Goal: Information Seeking & Learning: Check status

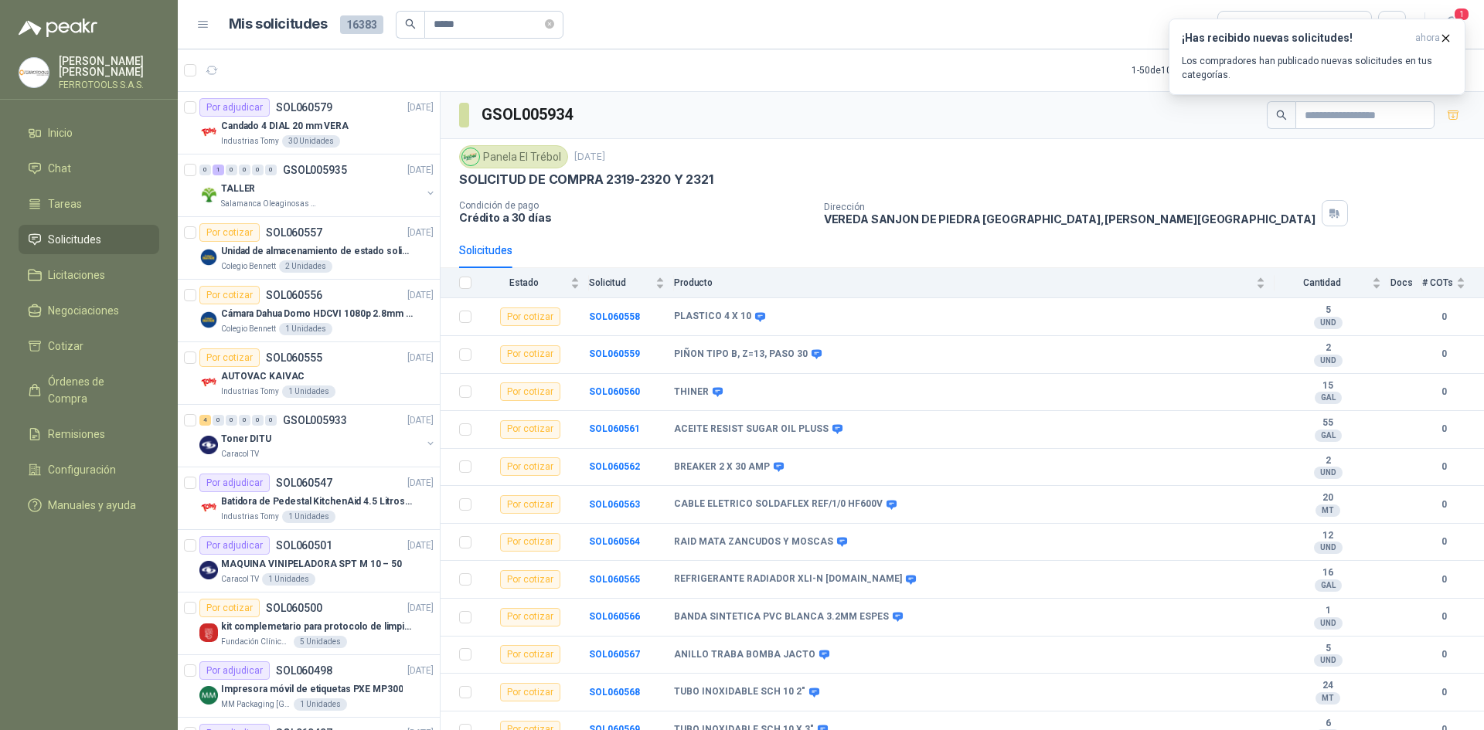
type input "*****"
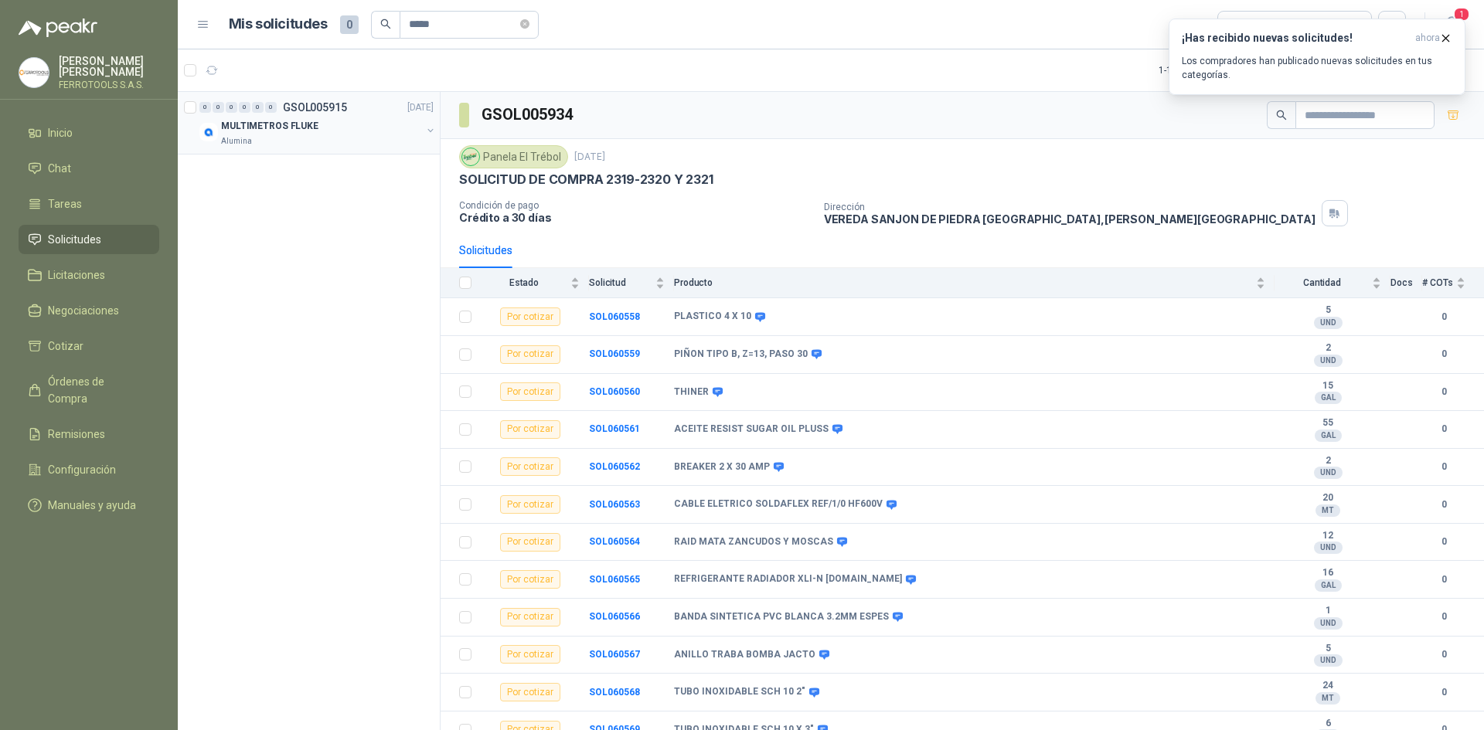
click at [362, 134] on div "MULTIMETROS FLUKE" at bounding box center [321, 126] width 200 height 19
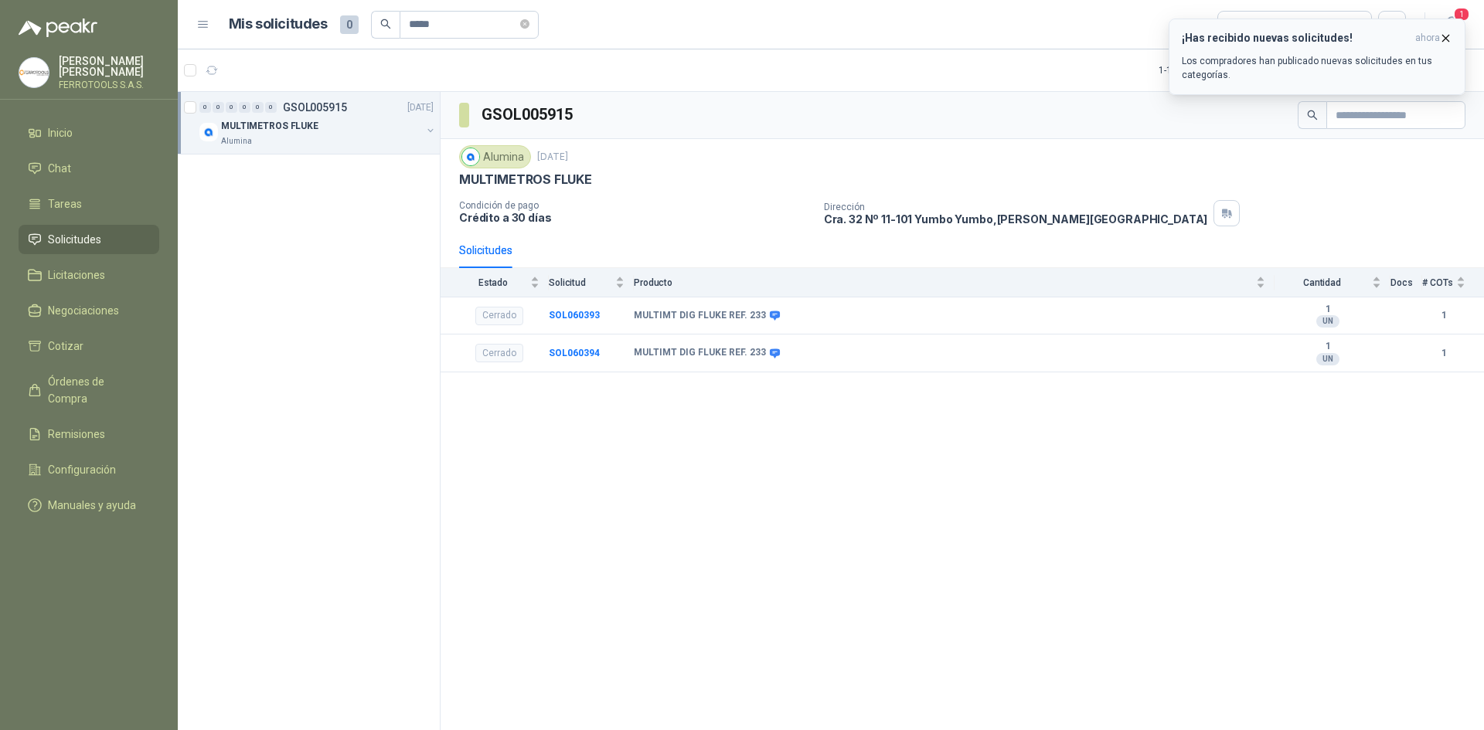
click at [1450, 41] on icon "button" at bounding box center [1445, 38] width 13 height 13
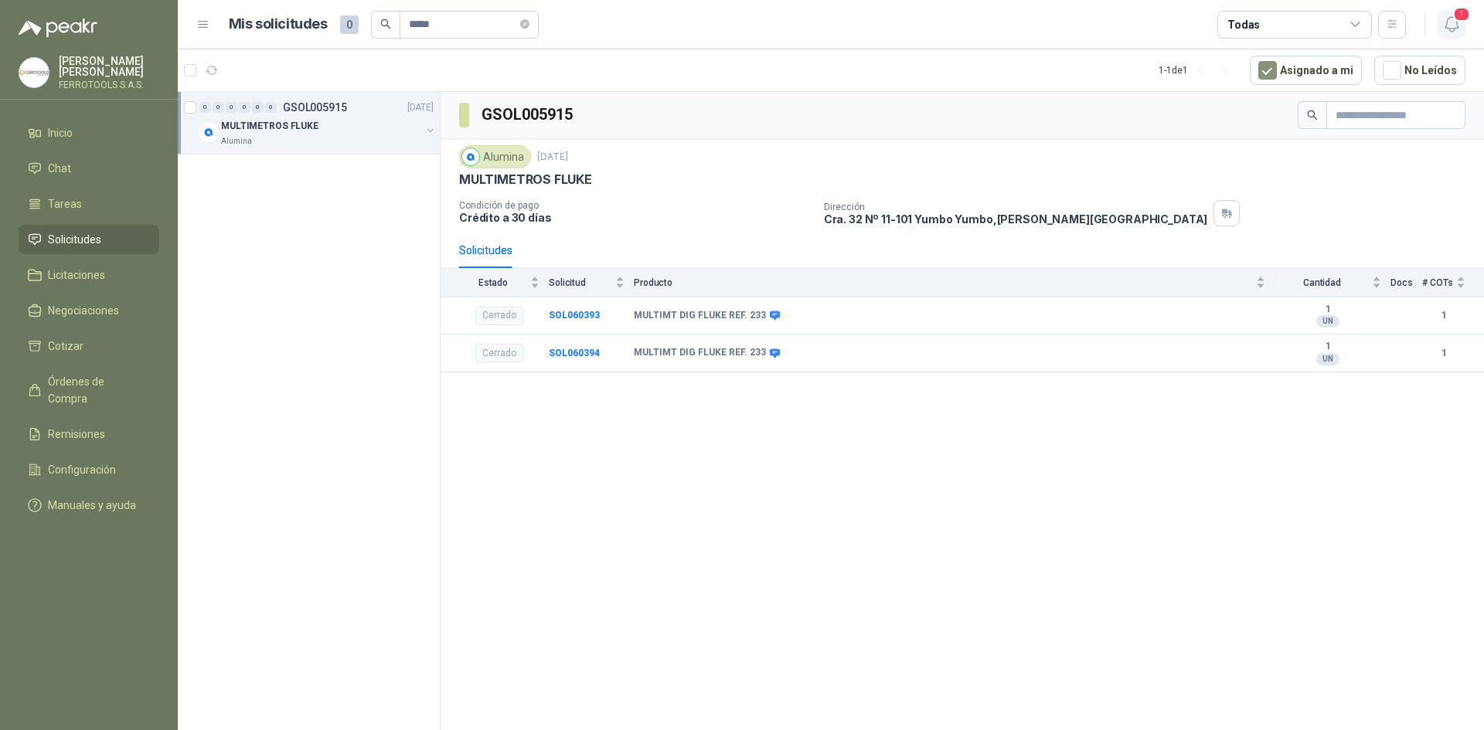
click at [1450, 30] on icon "button" at bounding box center [1450, 24] width 13 height 15
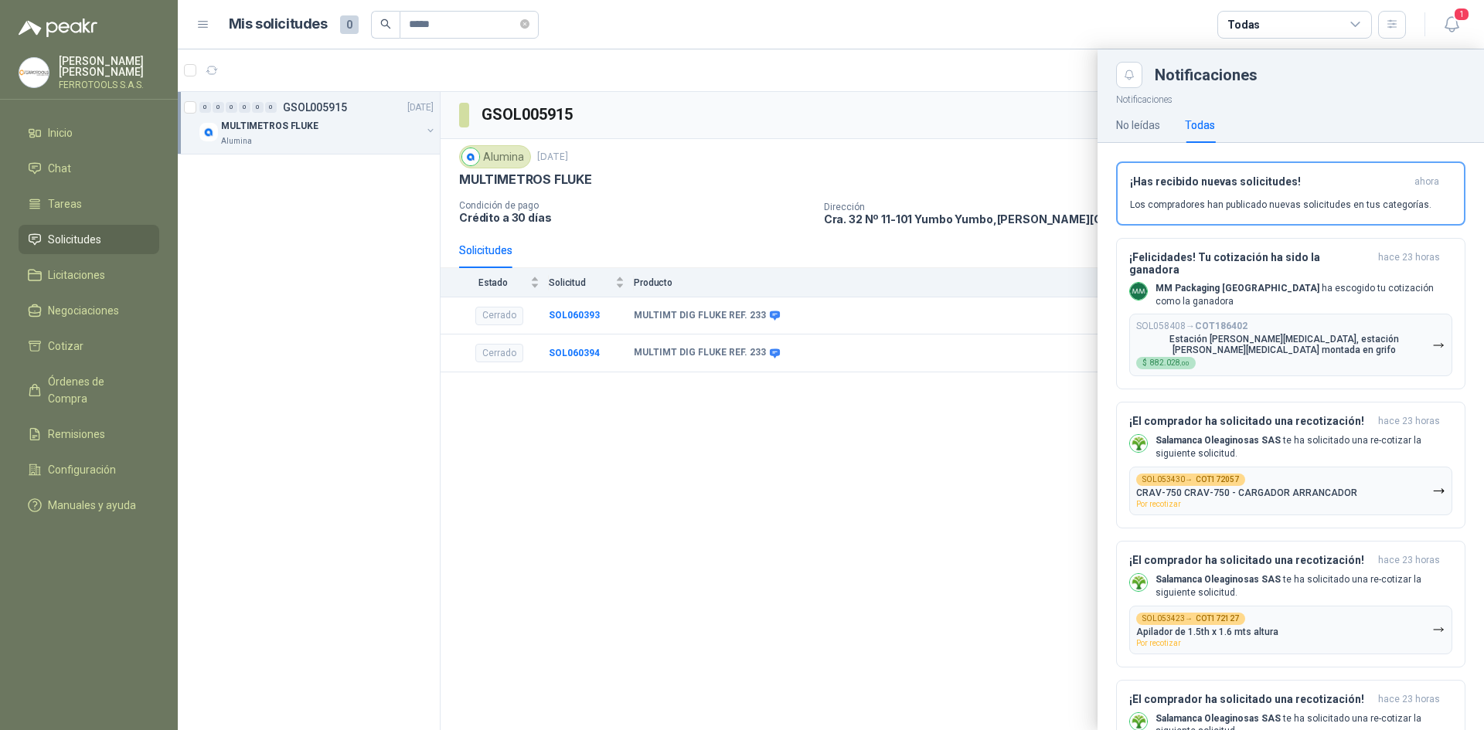
click at [855, 321] on div at bounding box center [831, 389] width 1306 height 681
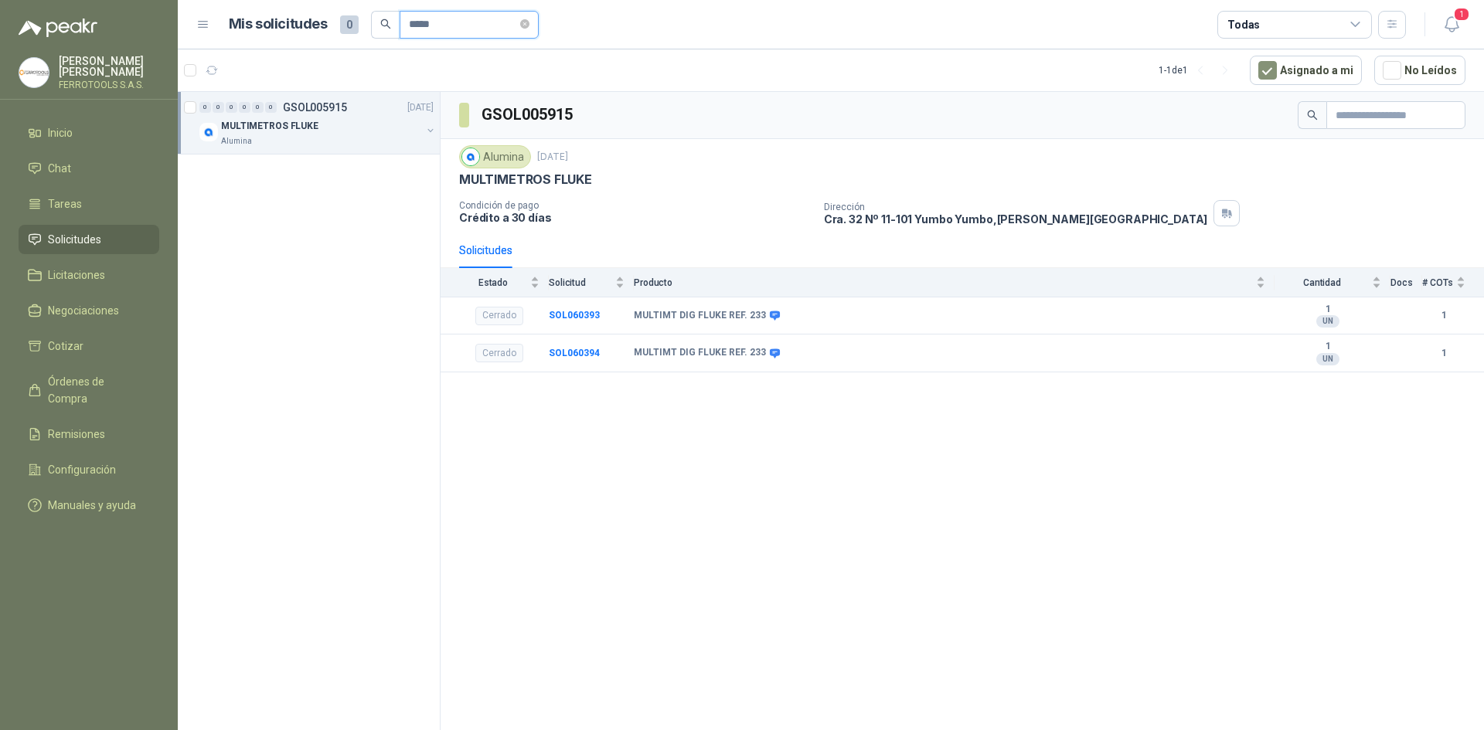
drag, startPoint x: 446, startPoint y: 27, endPoint x: 345, endPoint y: 15, distance: 101.1
click at [345, 15] on div "Mis solicitudes 0 *****" at bounding box center [384, 25] width 310 height 28
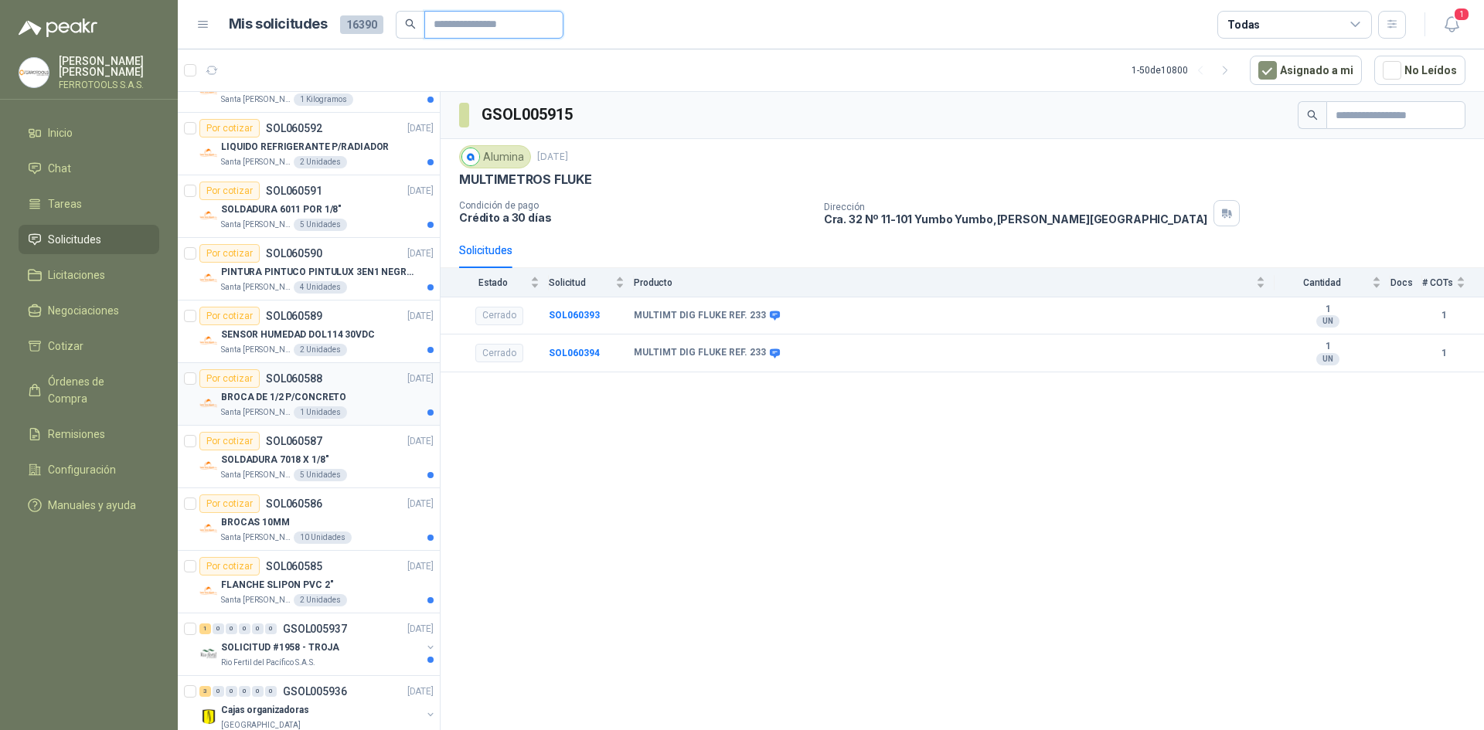
scroll to position [232, 0]
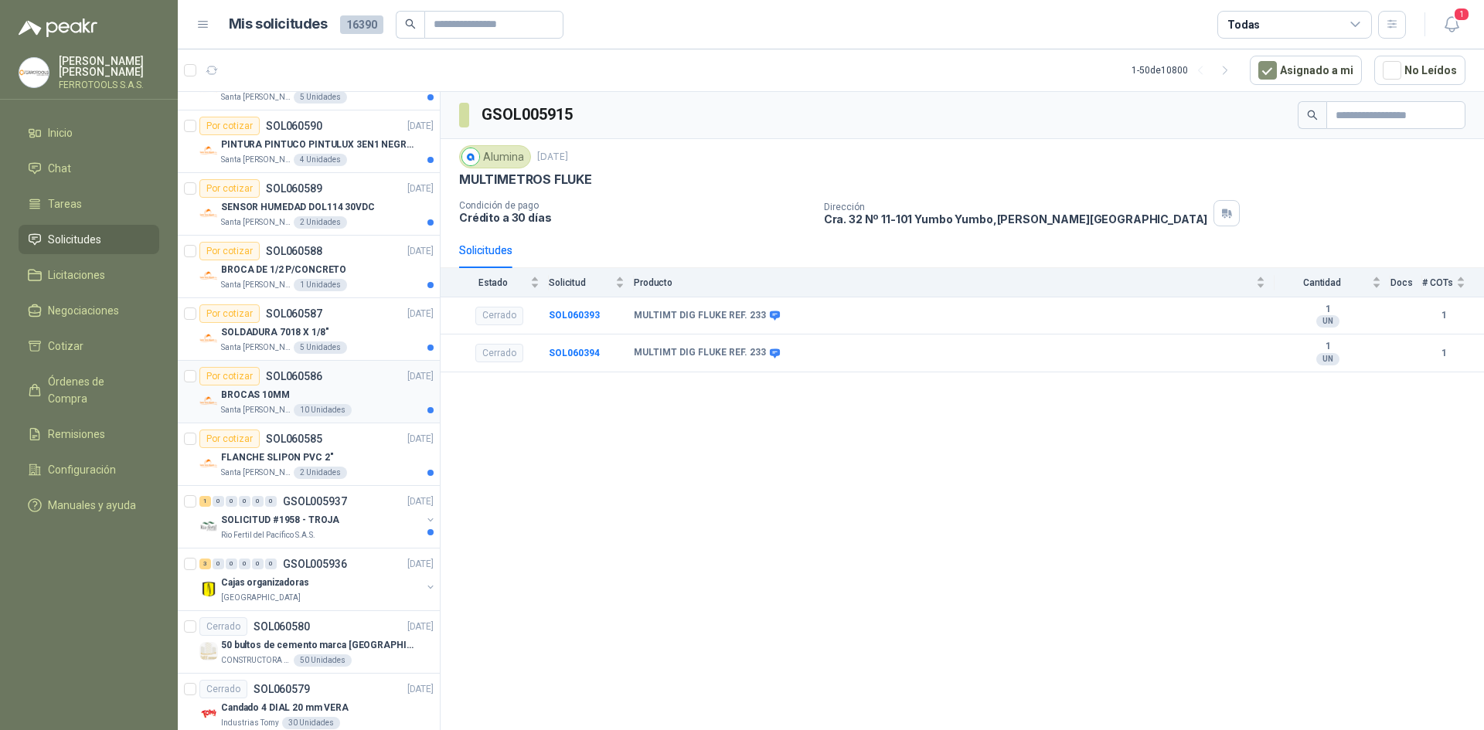
click at [366, 388] on div "BROCAS 10MM" at bounding box center [327, 395] width 213 height 19
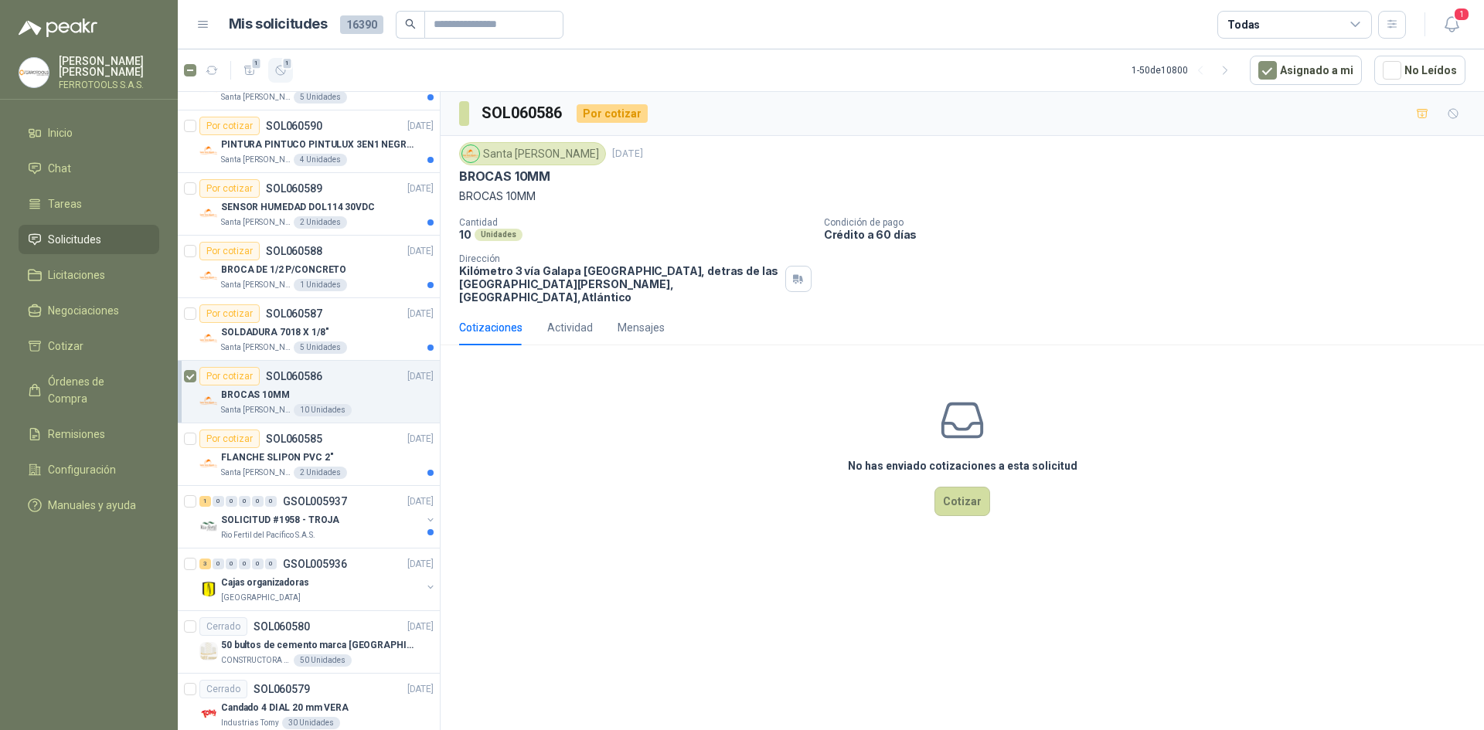
click at [278, 68] on icon "button" at bounding box center [280, 70] width 13 height 13
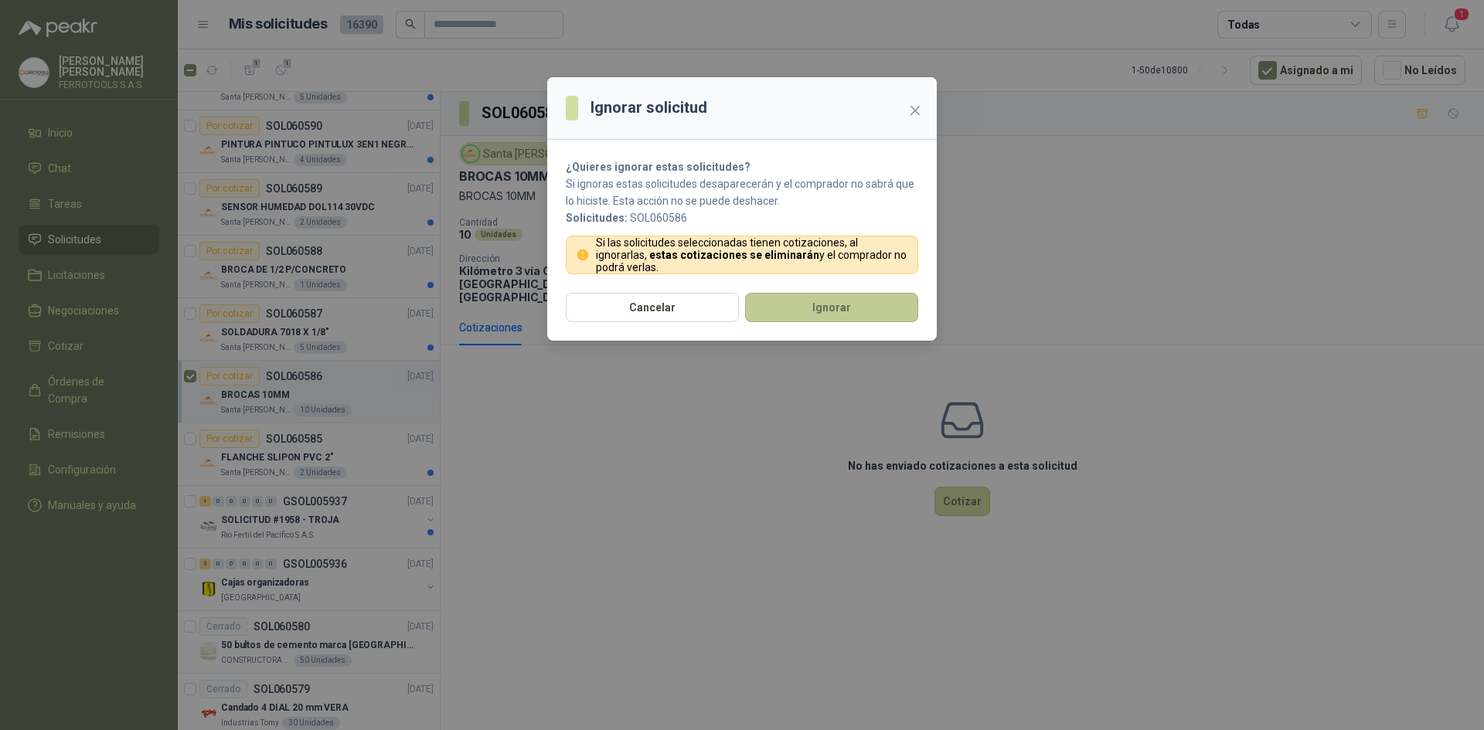
click at [790, 301] on button "Ignorar" at bounding box center [831, 307] width 173 height 29
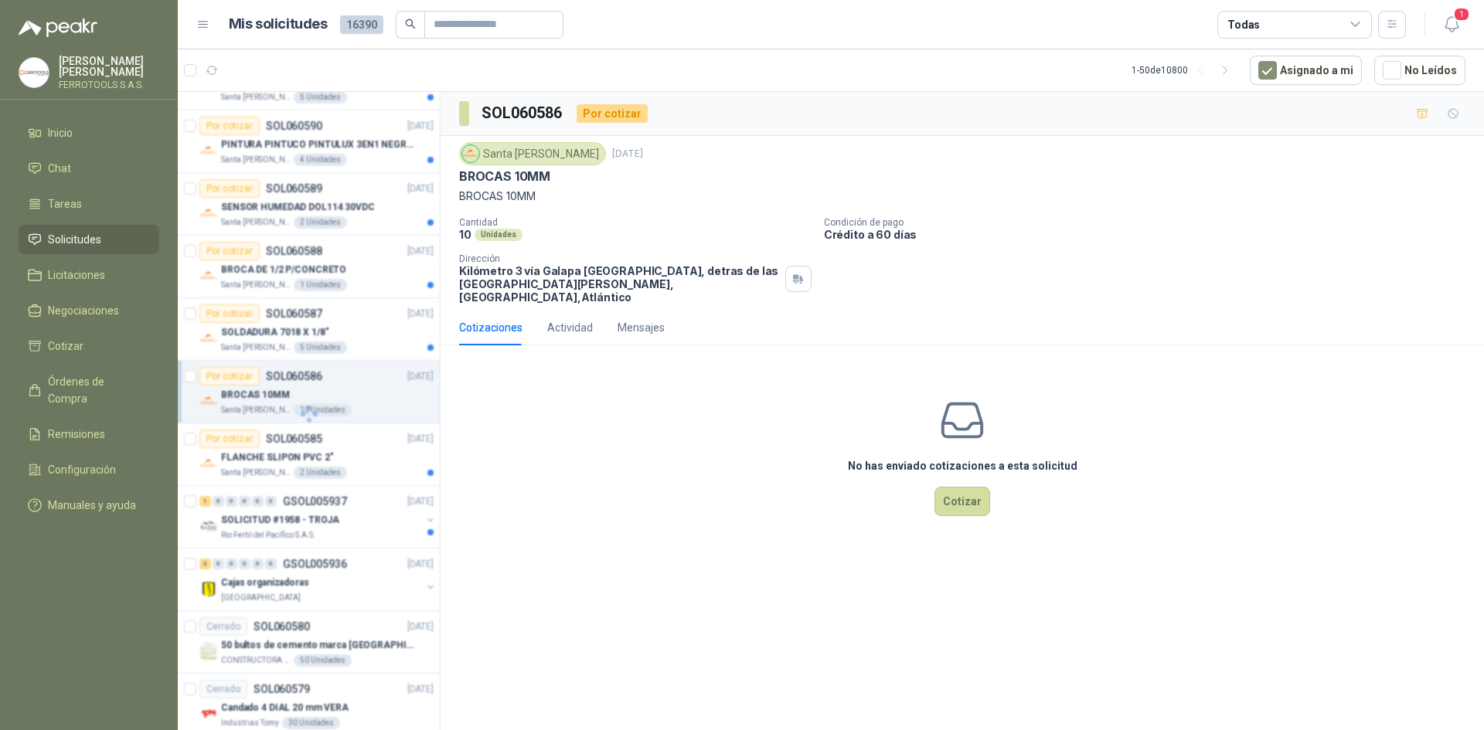
click at [329, 200] on div at bounding box center [309, 414] width 263 height 644
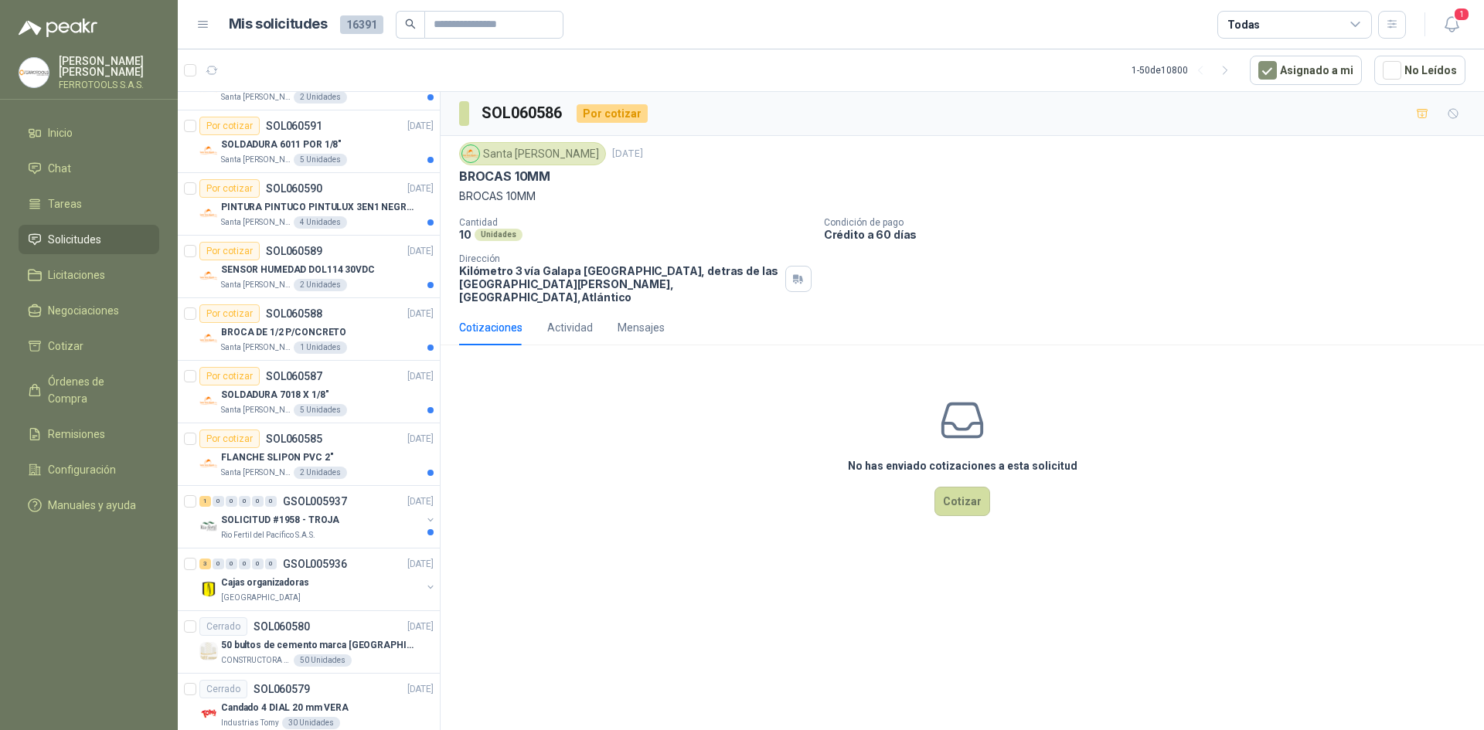
scroll to position [294, 0]
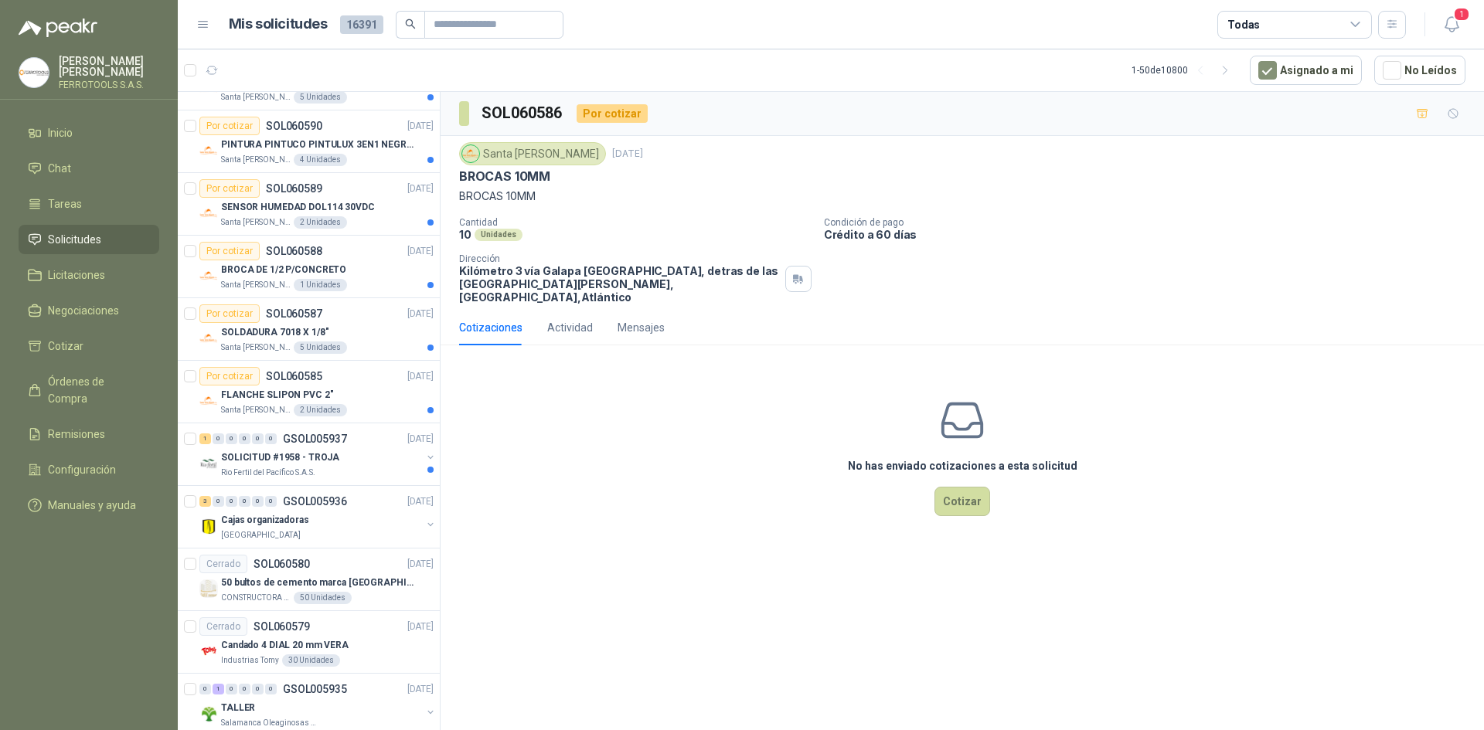
click at [332, 193] on div "Por cotizar SOL060589 [DATE]" at bounding box center [316, 188] width 234 height 19
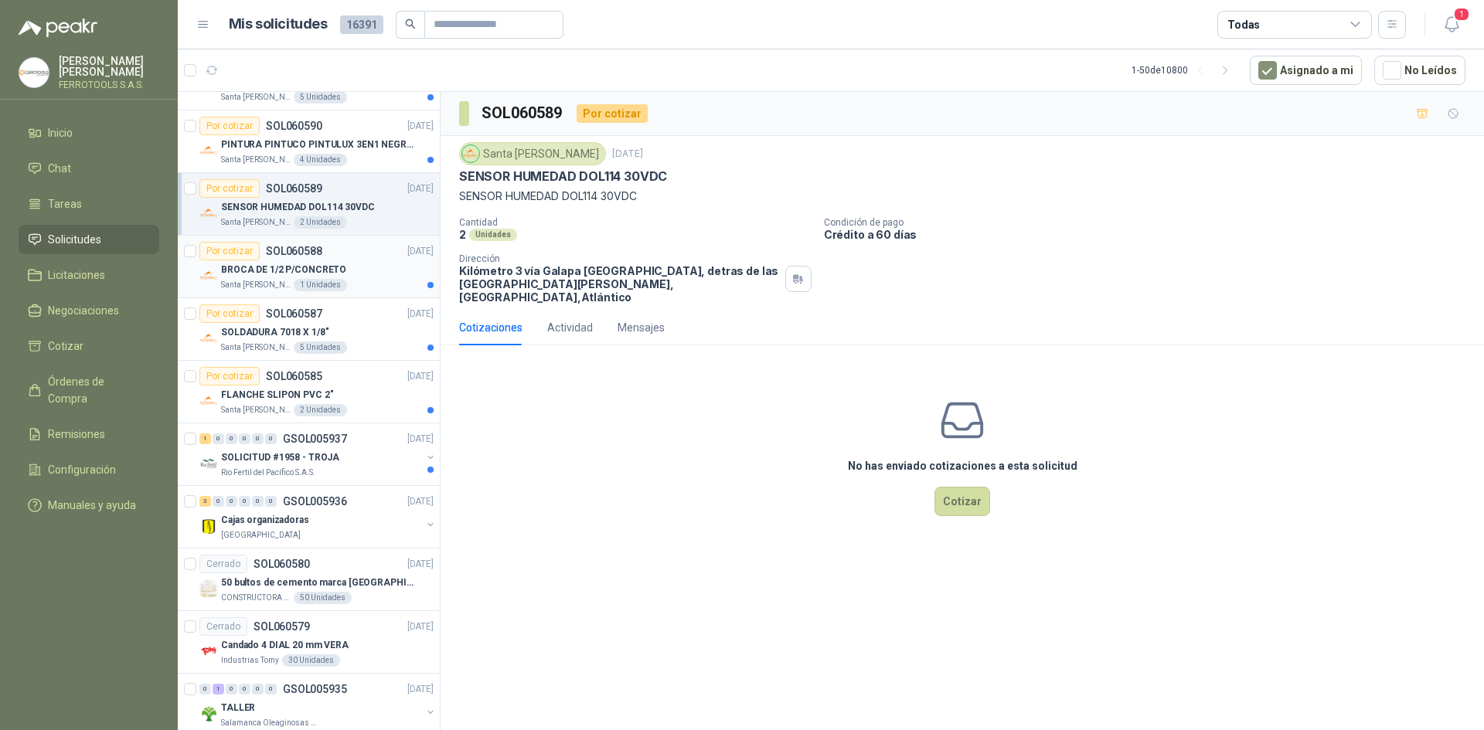
click at [347, 249] on div "Por cotizar SOL060588 [DATE]" at bounding box center [316, 251] width 234 height 19
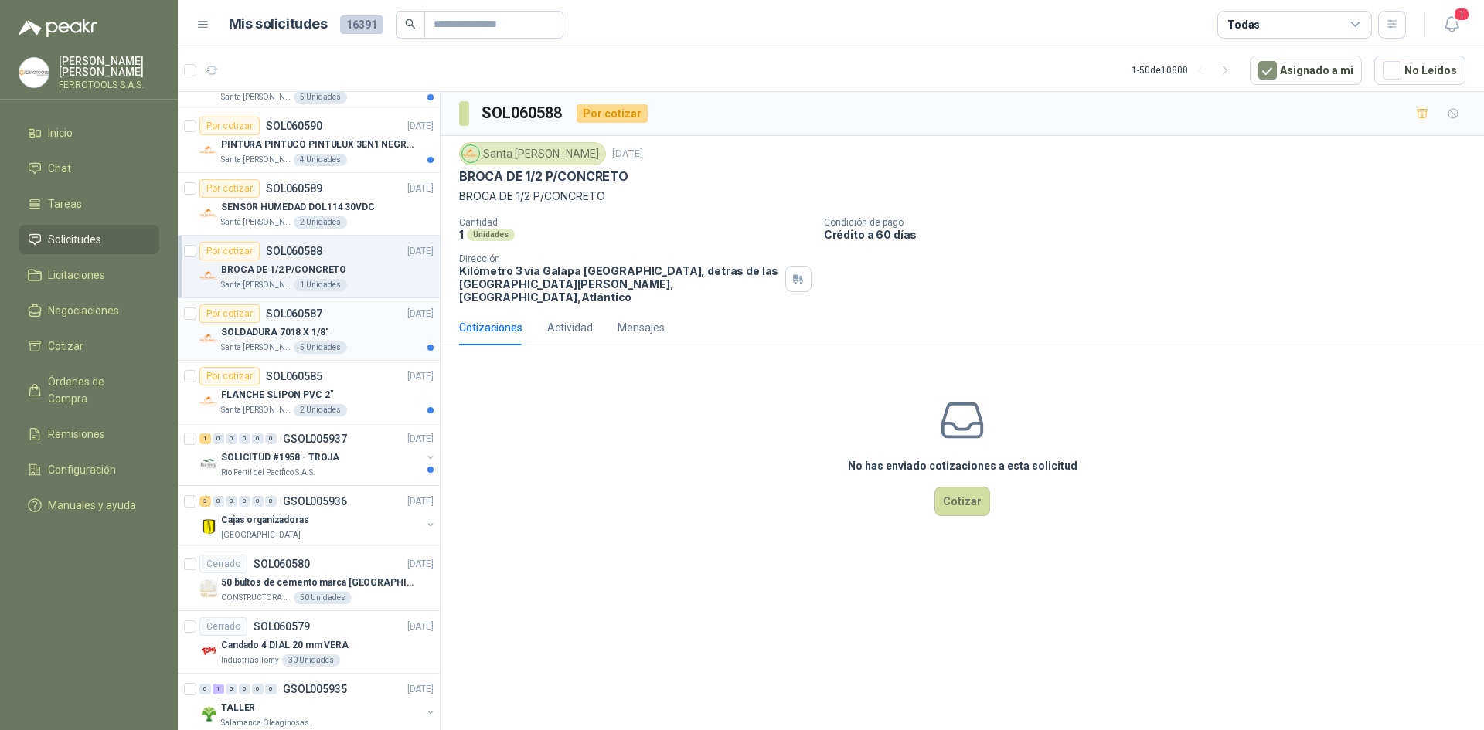
click at [342, 325] on div "SOLDADURA 7018 X 1/8"" at bounding box center [327, 332] width 213 height 19
click at [193, 242] on div at bounding box center [190, 266] width 12 height 49
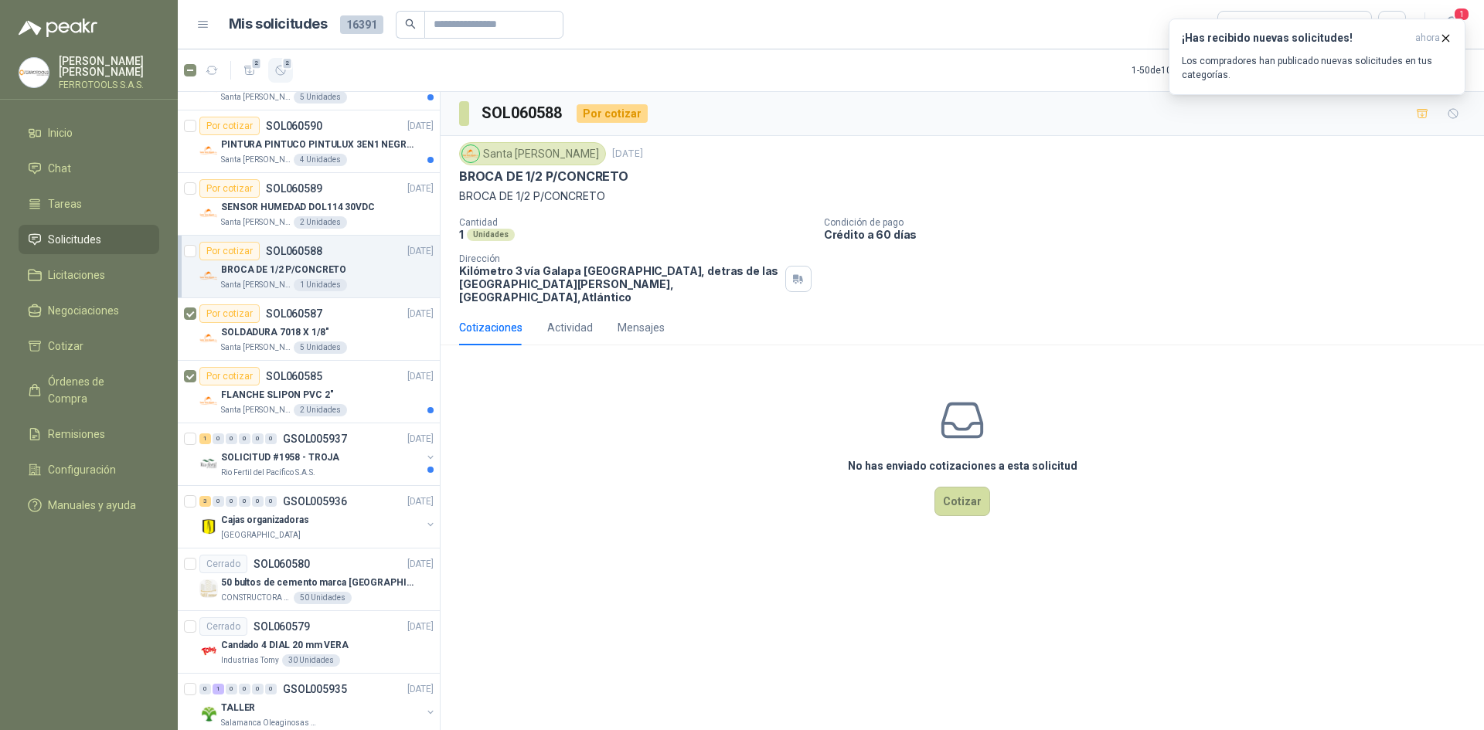
click at [288, 69] on span "2" at bounding box center [287, 63] width 11 height 12
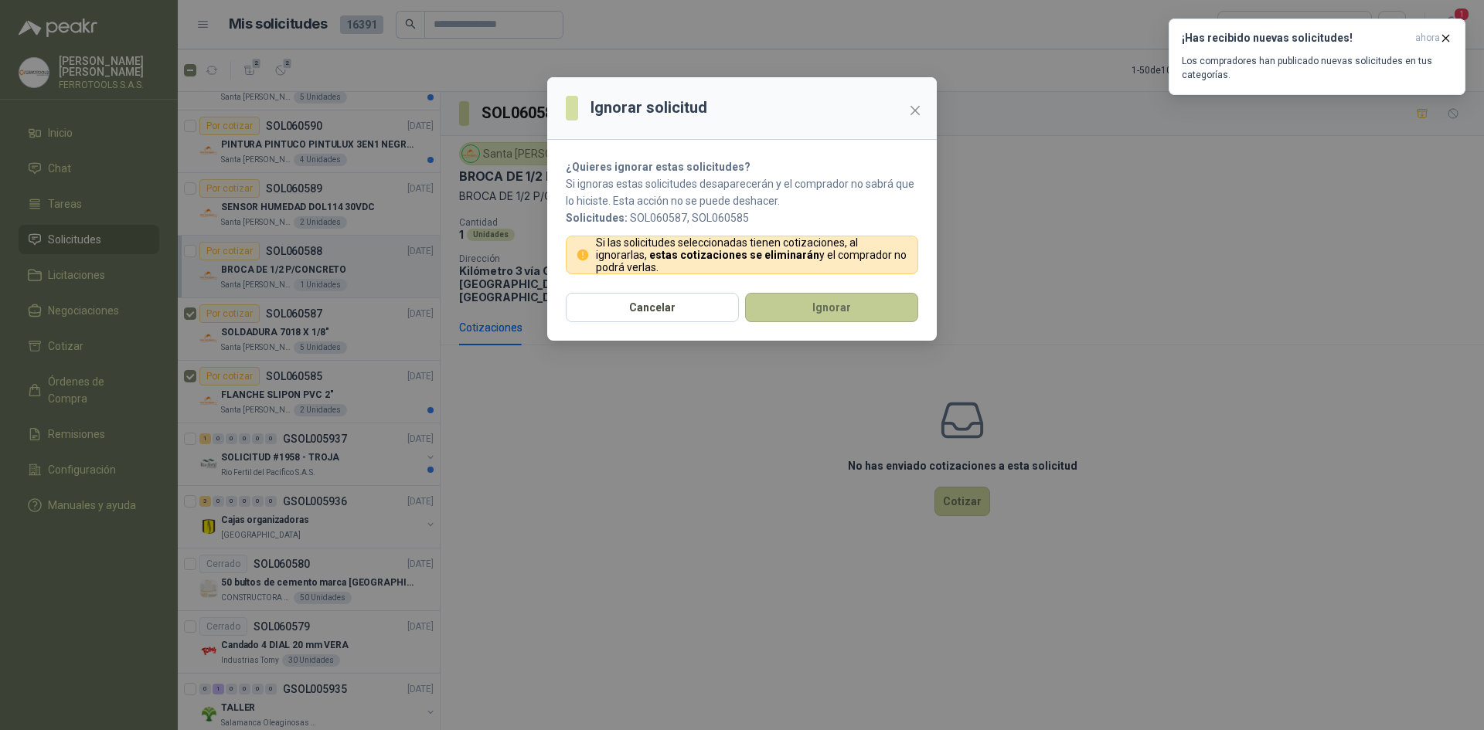
click at [854, 307] on button "Ignorar" at bounding box center [831, 307] width 173 height 29
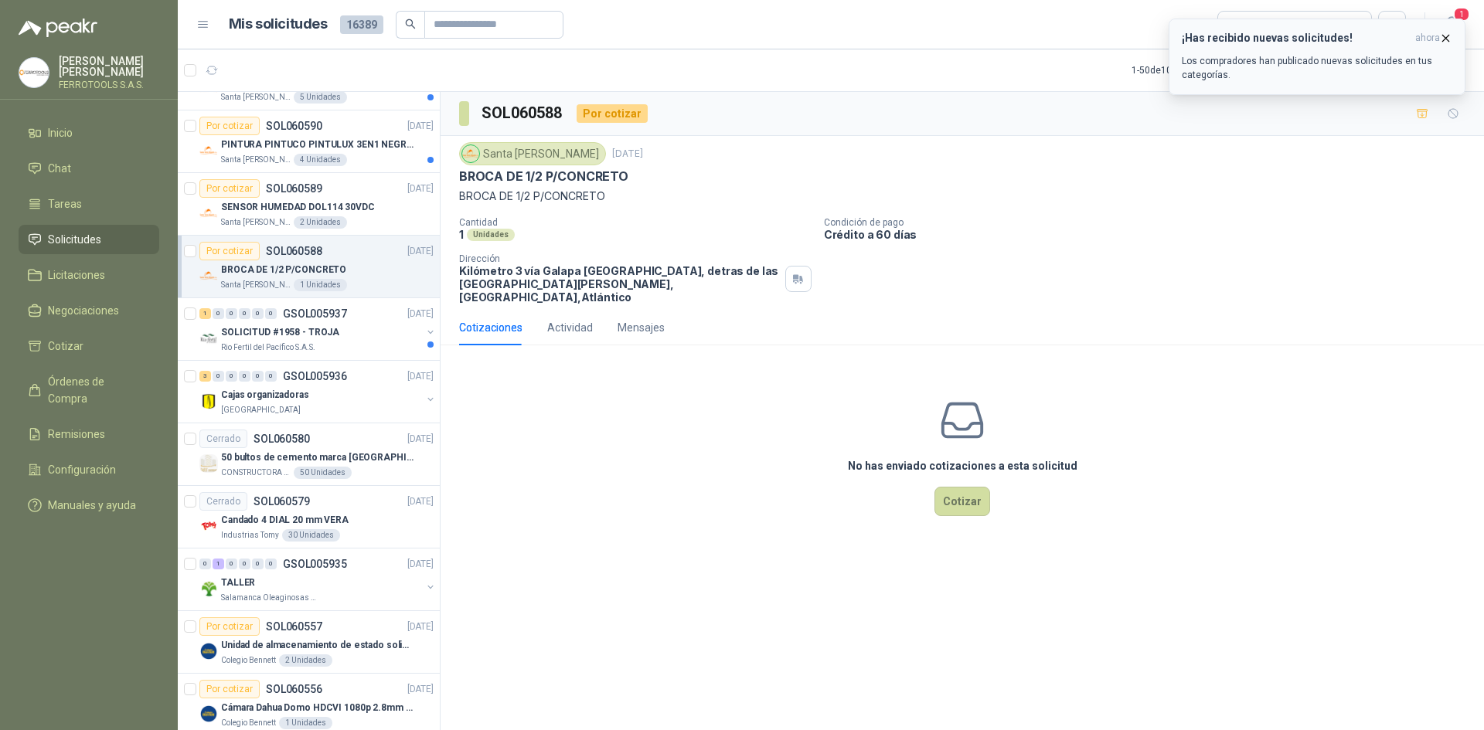
click at [1442, 39] on icon "button" at bounding box center [1445, 38] width 13 height 13
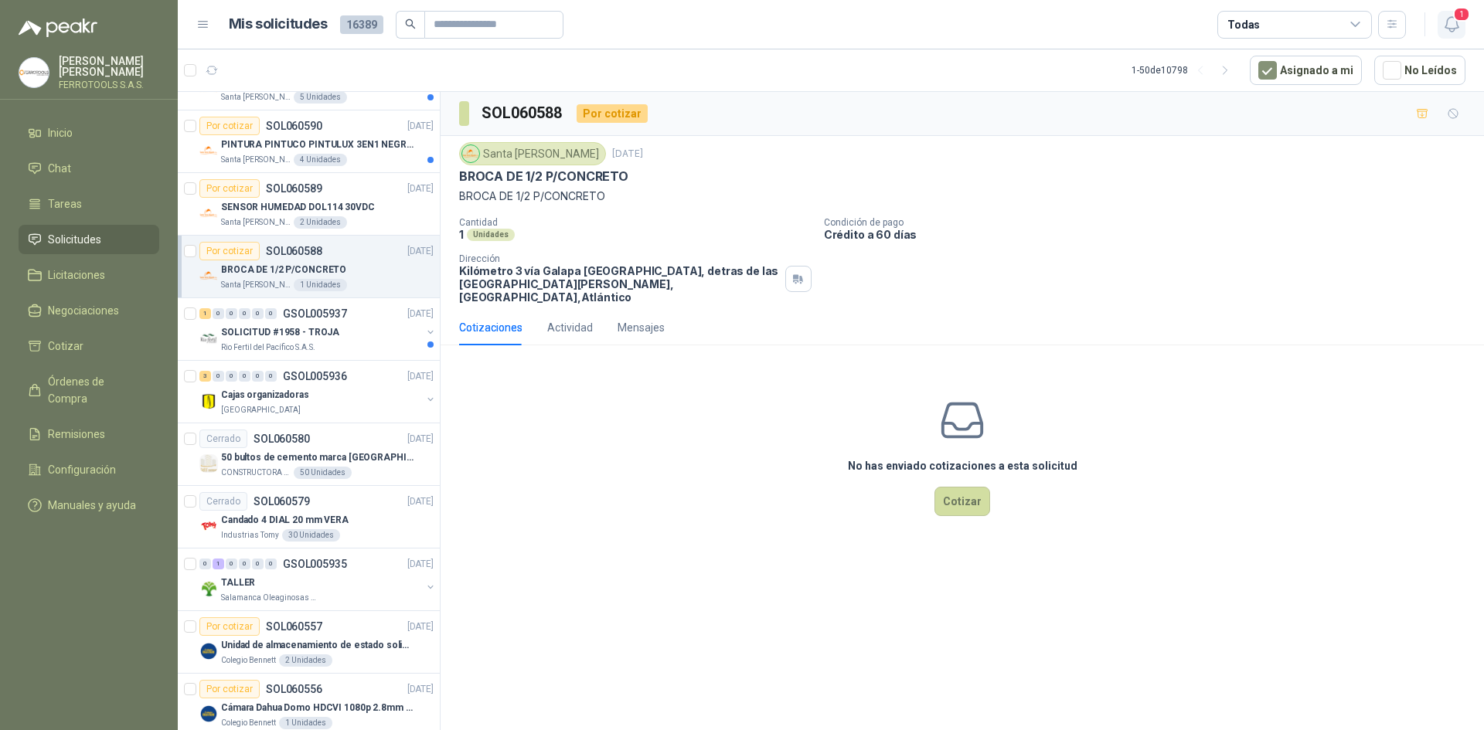
click at [1450, 26] on icon "button" at bounding box center [1451, 24] width 19 height 19
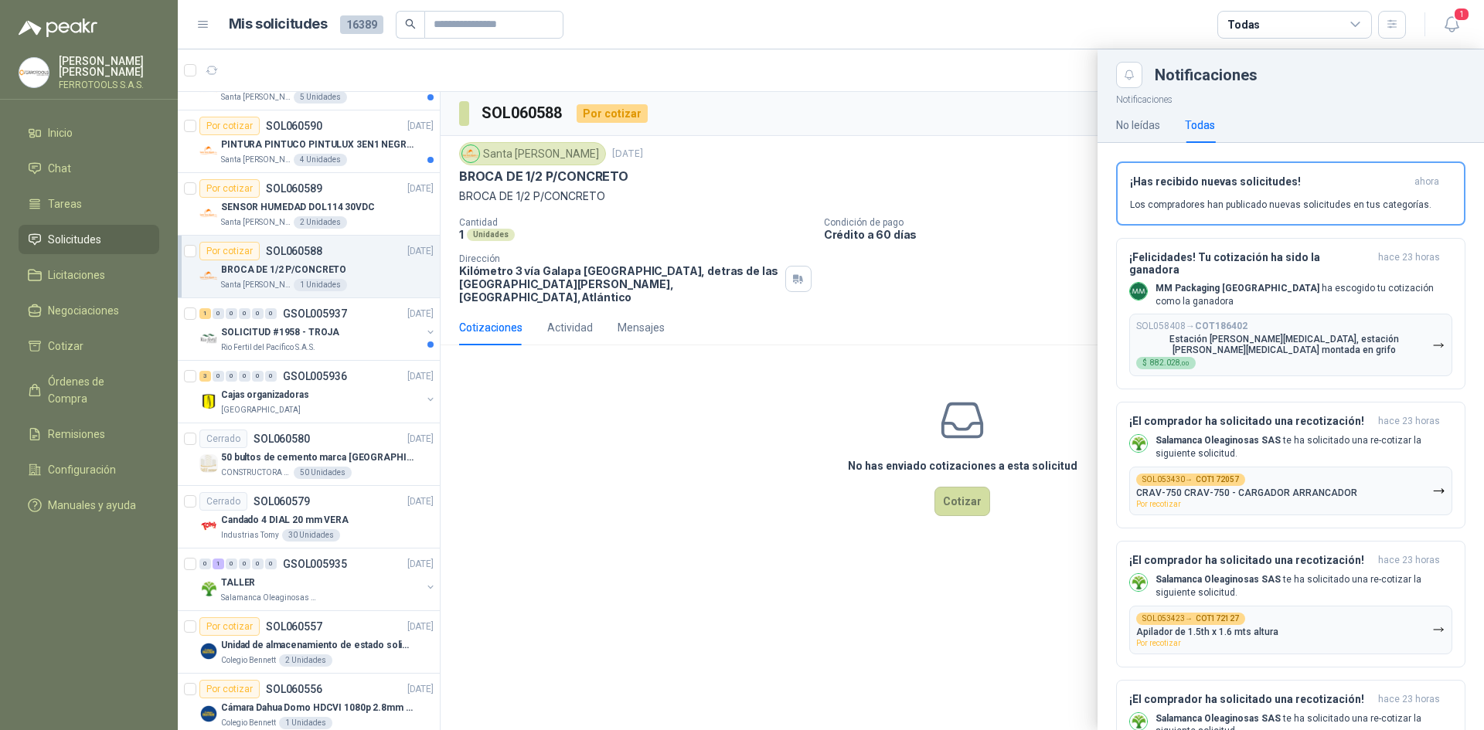
click at [498, 401] on div at bounding box center [831, 389] width 1306 height 681
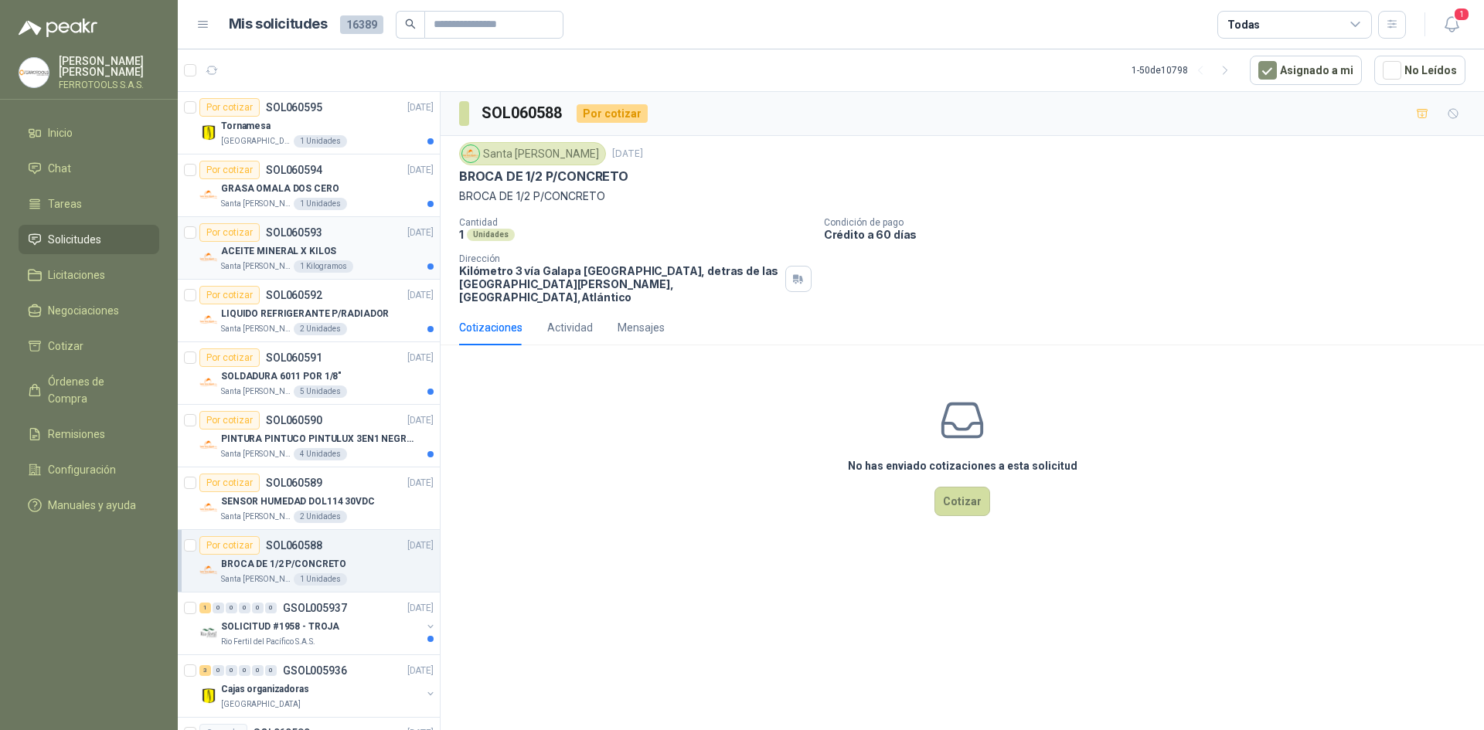
click at [356, 239] on div "Por cotizar SOL060593 [DATE]" at bounding box center [316, 232] width 234 height 19
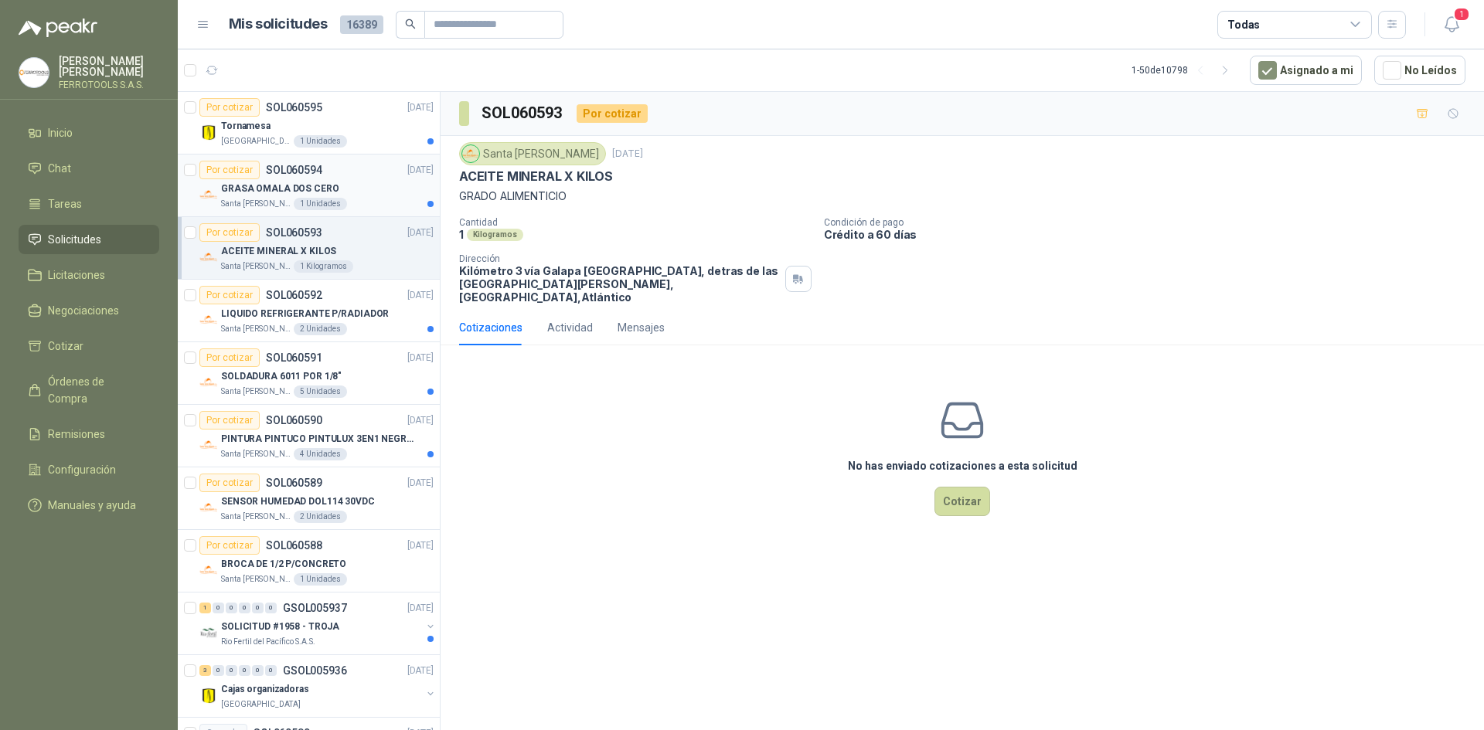
click at [351, 185] on div "GRASA OMALA DOS CERO" at bounding box center [327, 188] width 213 height 19
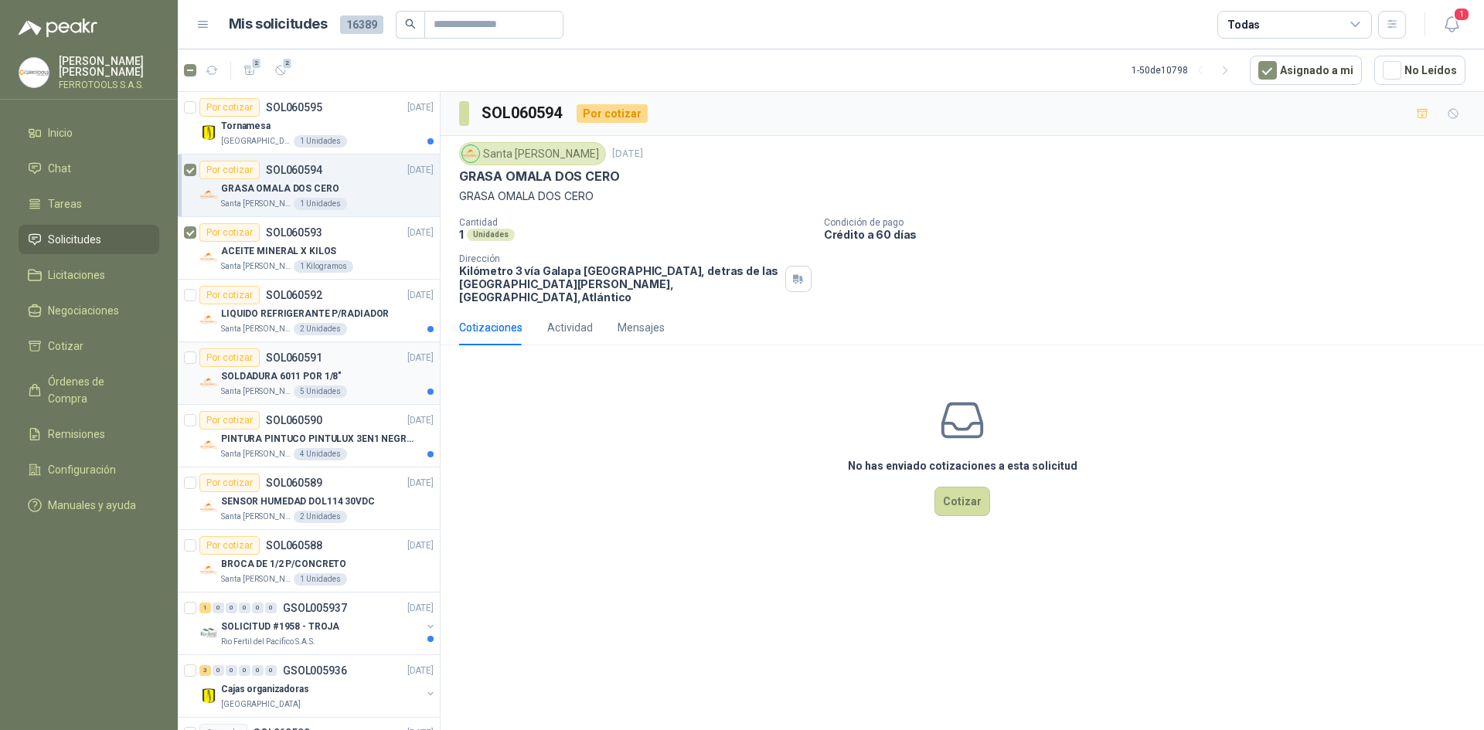
click at [181, 359] on article "Por cotizar SOL060591 [DATE] SOLDADURA 6011 POR 1/8" Santa [PERSON_NAME] 5 Unid…" at bounding box center [309, 373] width 262 height 63
click at [276, 76] on icon "button" at bounding box center [280, 70] width 13 height 13
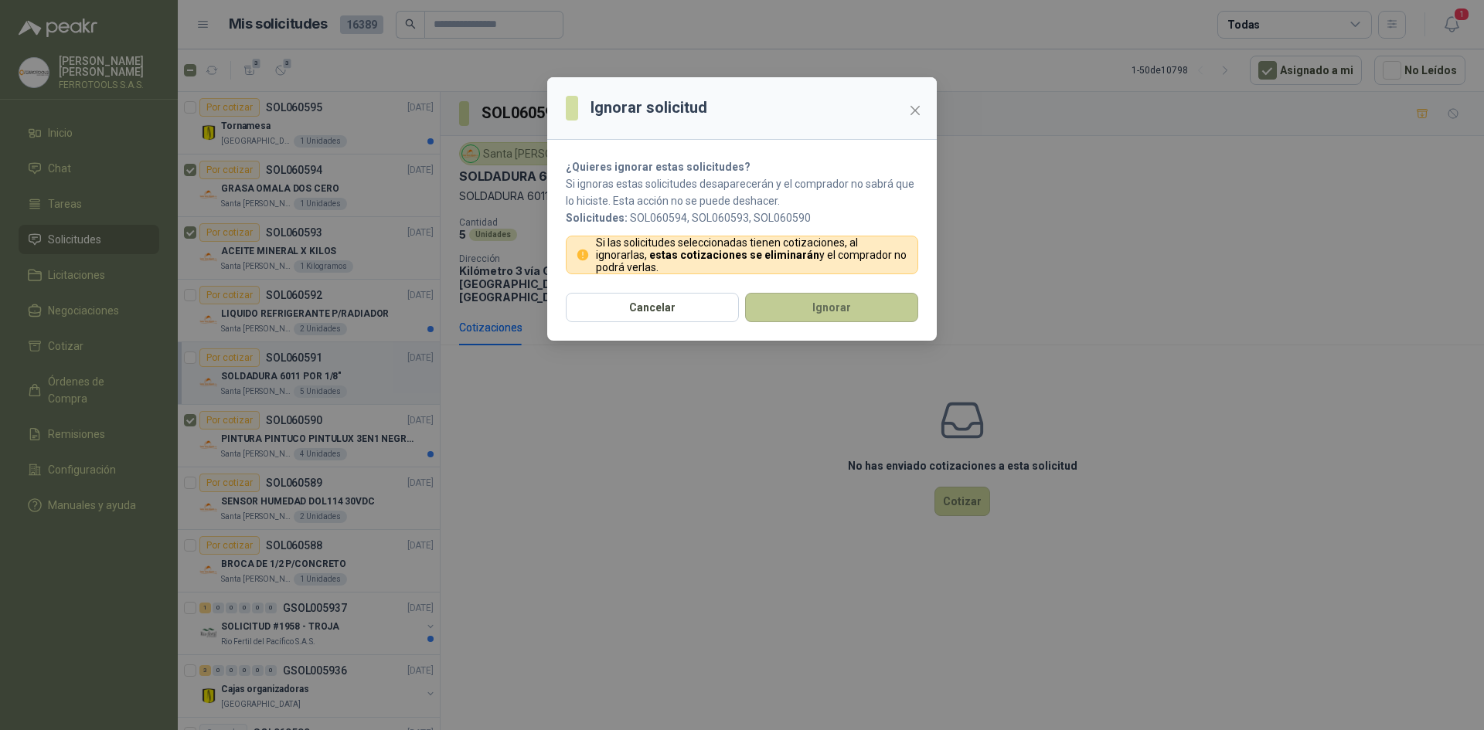
click at [819, 309] on button "Ignorar" at bounding box center [831, 307] width 173 height 29
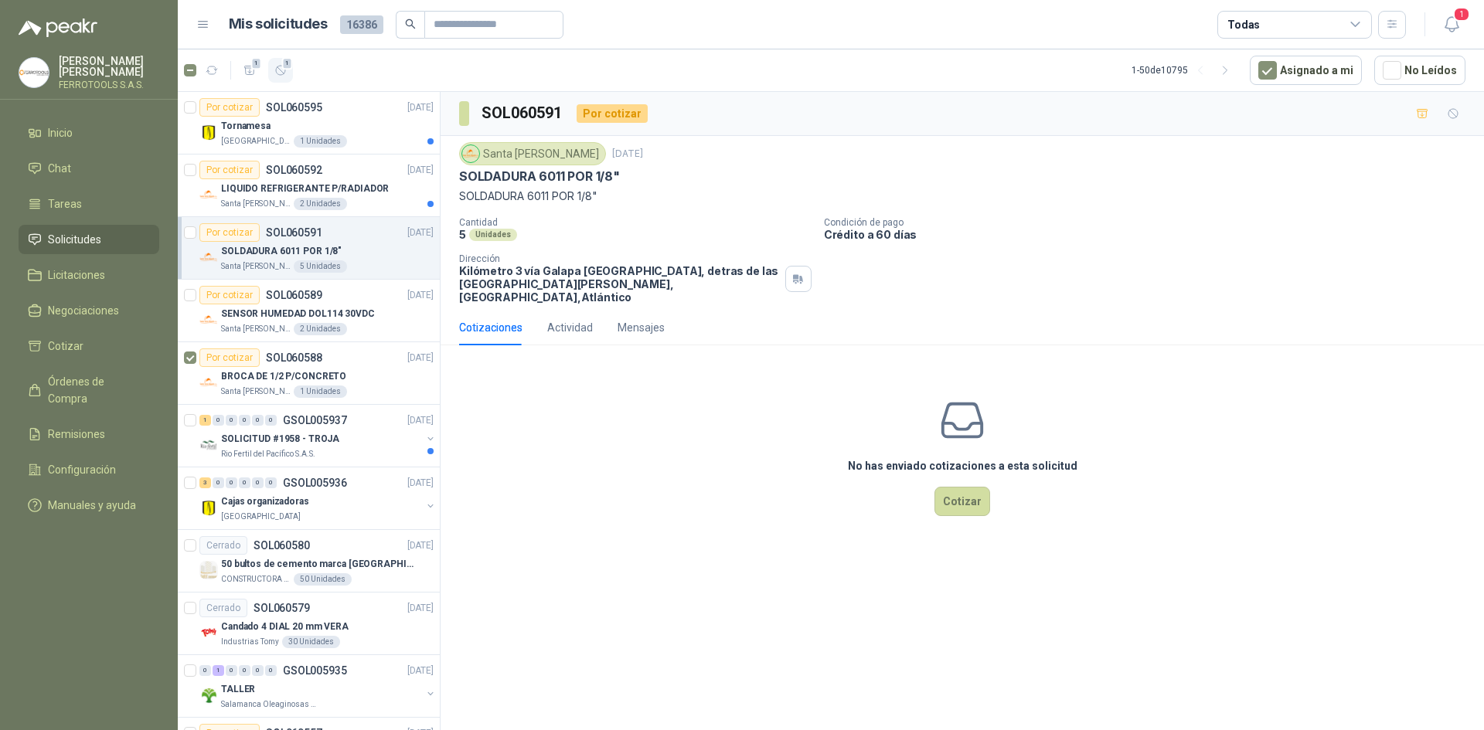
click at [287, 69] on span "1" at bounding box center [287, 63] width 11 height 12
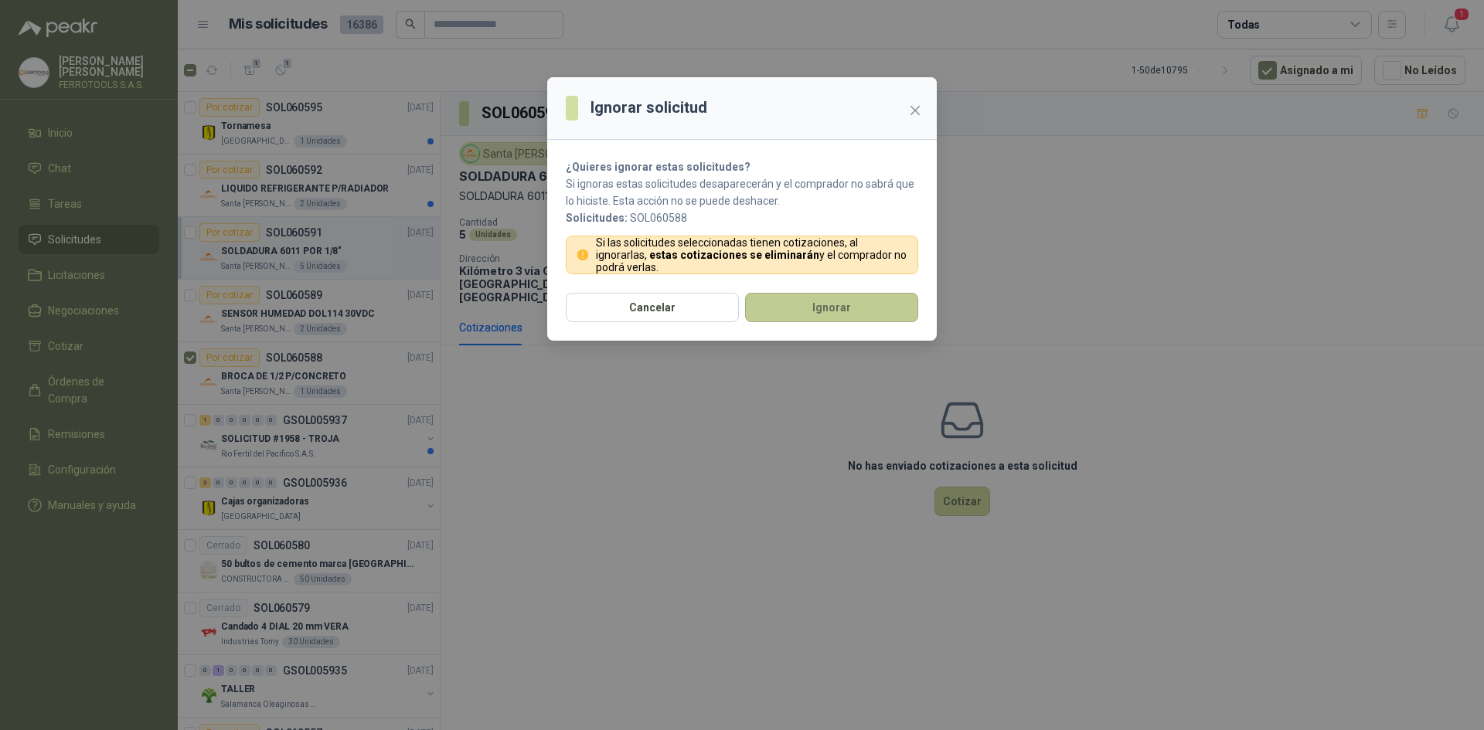
click at [864, 311] on button "Ignorar" at bounding box center [831, 307] width 173 height 29
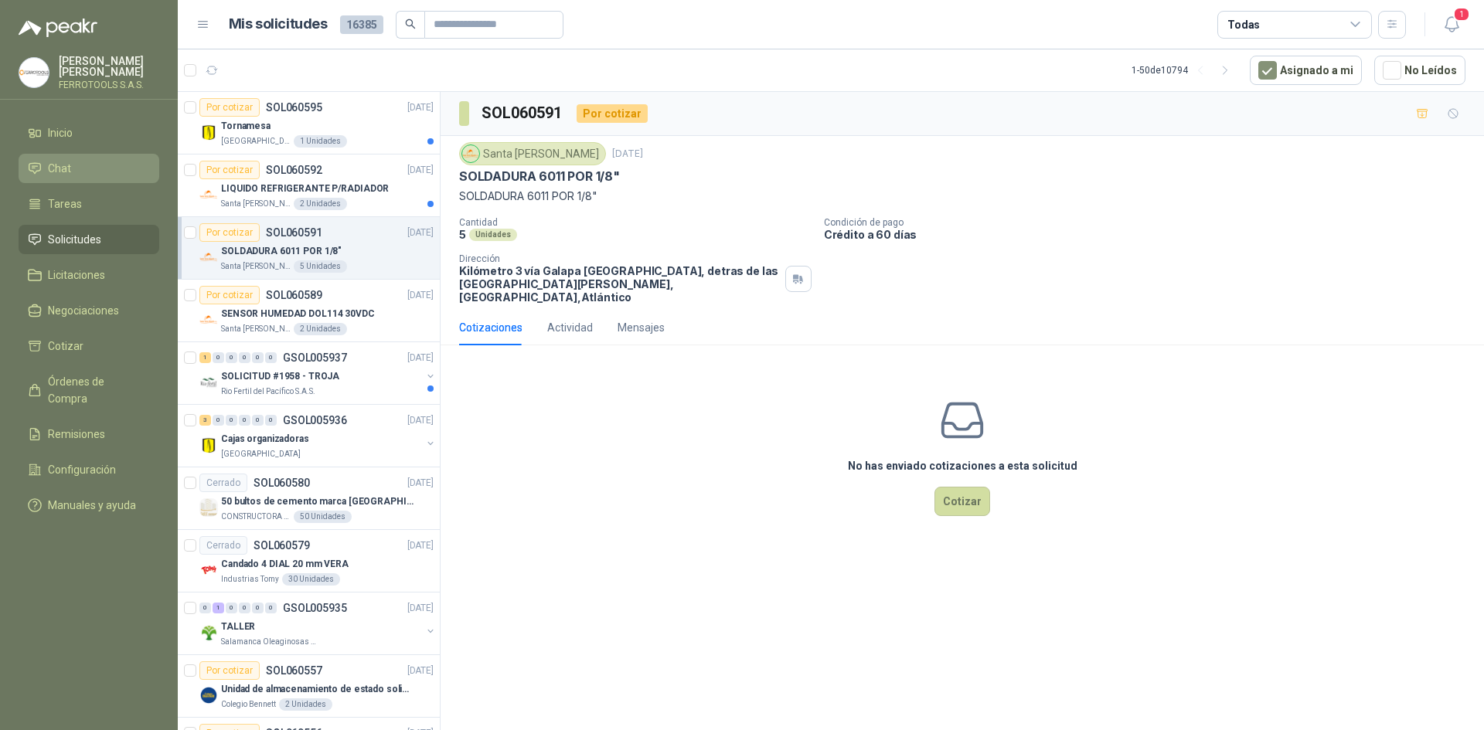
click at [123, 160] on li "Chat" at bounding box center [89, 168] width 122 height 17
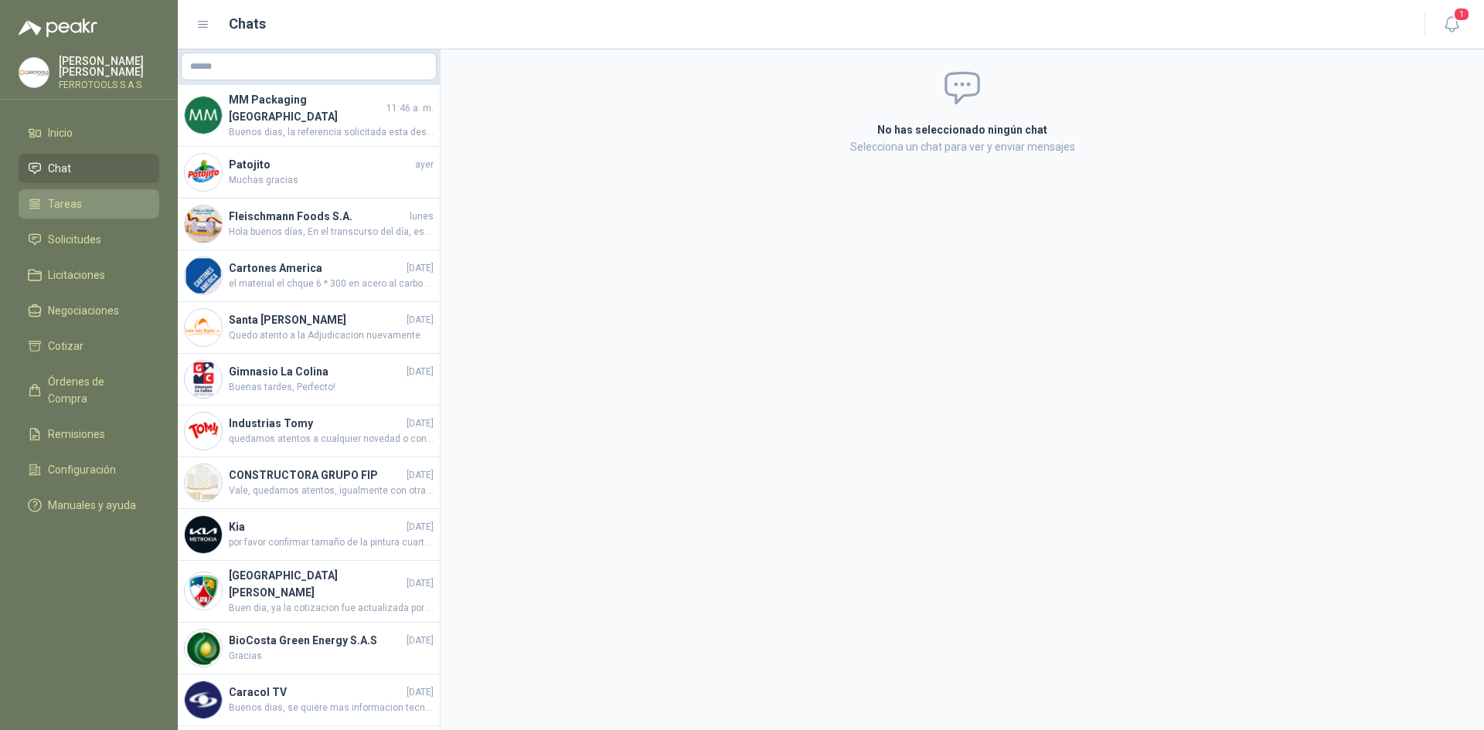
click at [103, 197] on li "Tareas" at bounding box center [89, 204] width 122 height 17
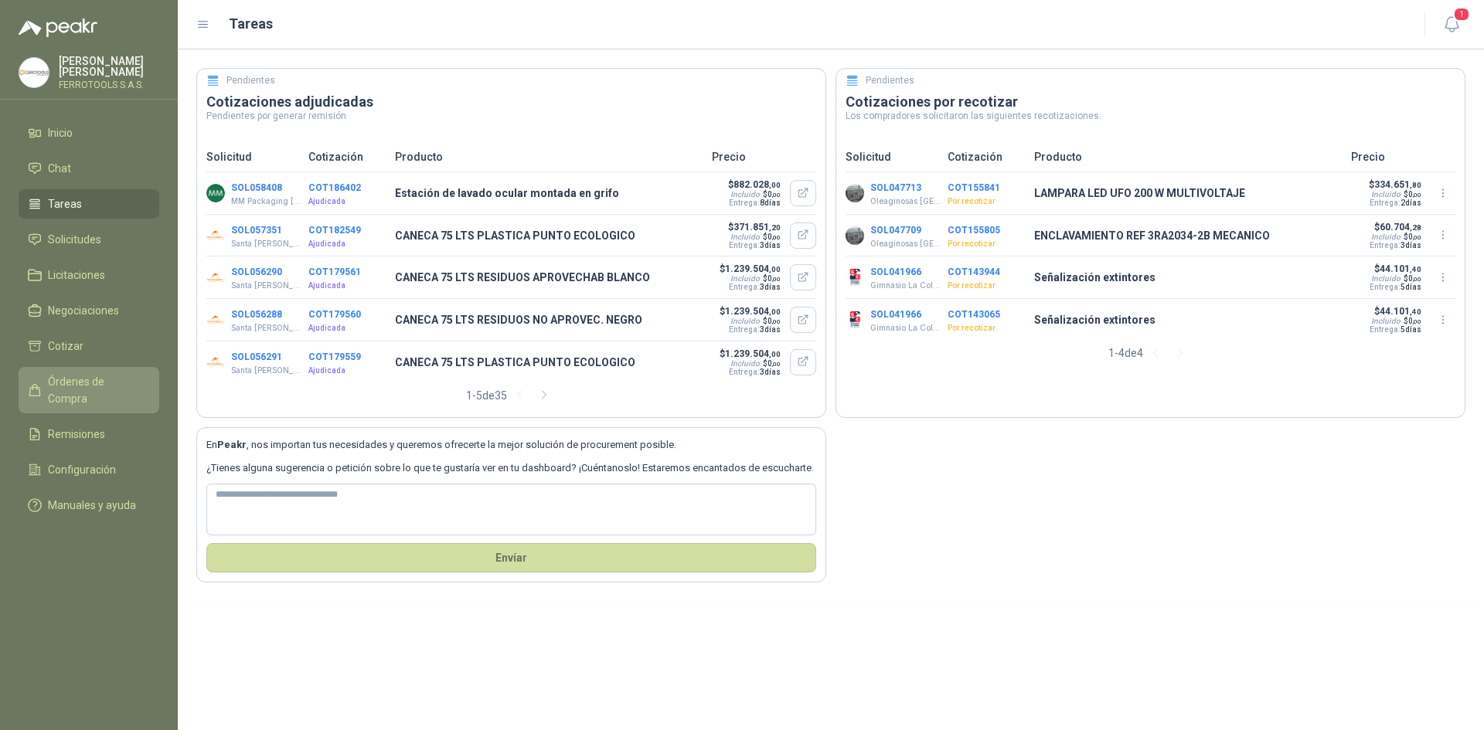
click at [115, 380] on span "Órdenes de Compra" at bounding box center [96, 390] width 97 height 34
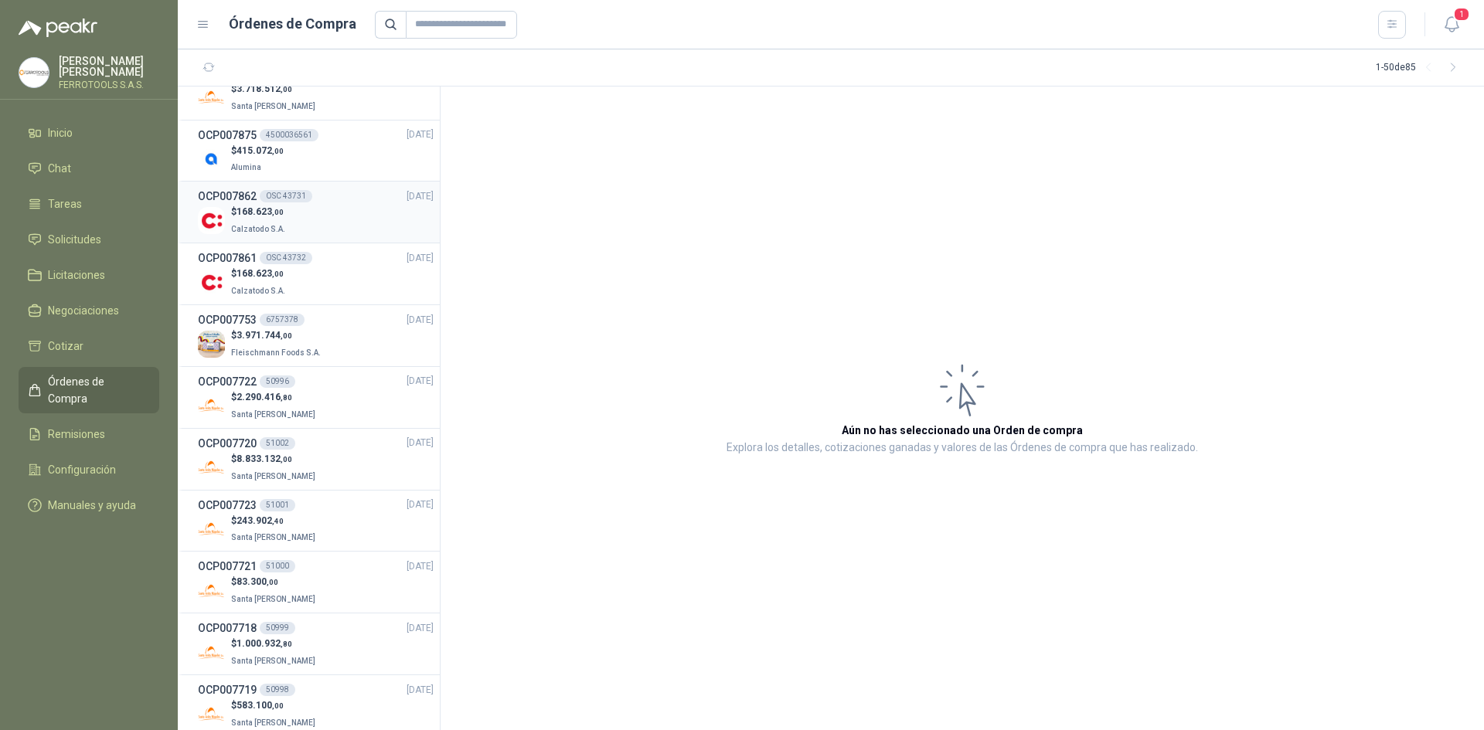
scroll to position [155, 0]
click at [345, 148] on div "$ 415.072 ,00 Alumina" at bounding box center [316, 157] width 236 height 32
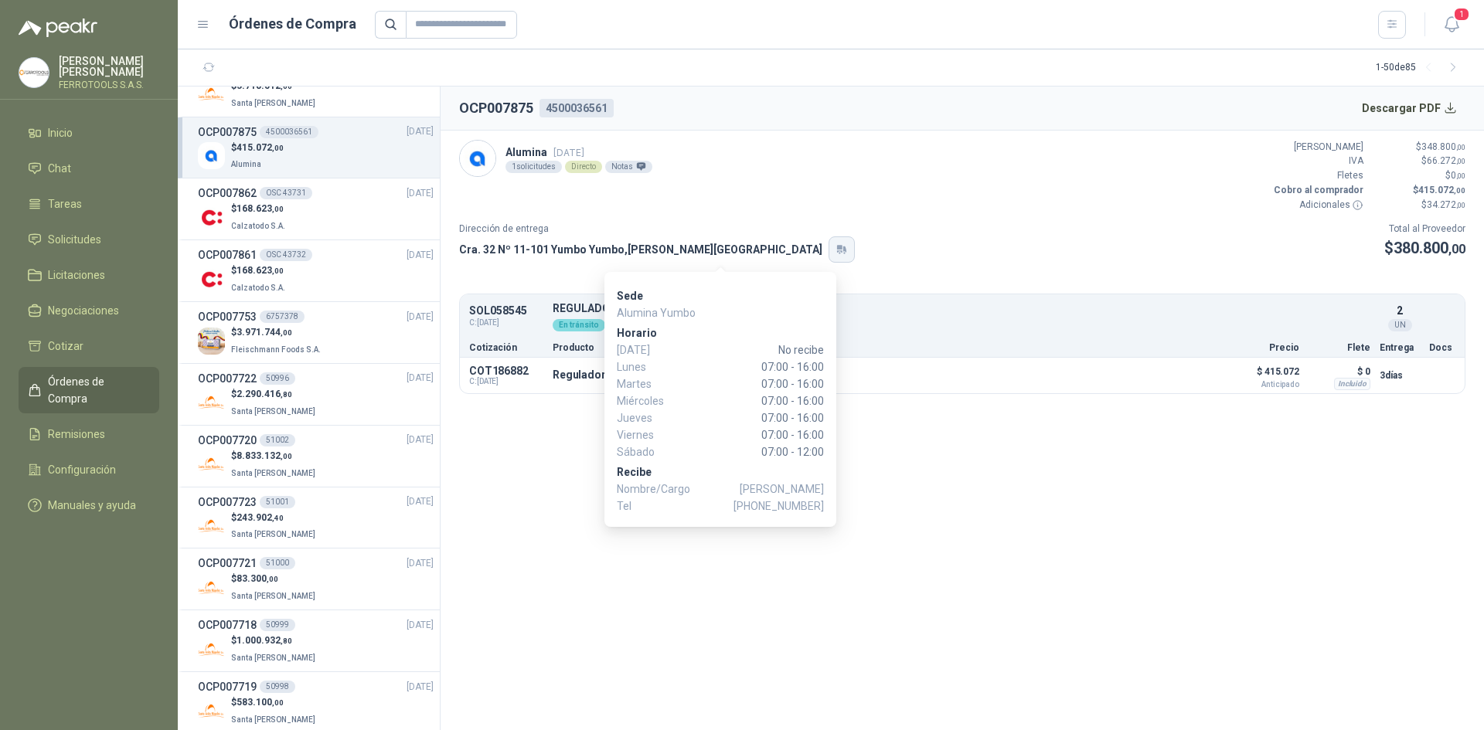
click at [835, 243] on icon "button" at bounding box center [841, 249] width 13 height 12
drag, startPoint x: 762, startPoint y: 507, endPoint x: 782, endPoint y: 505, distance: 20.2
click at [782, 505] on span "[PHONE_NUMBER]" at bounding box center [778, 506] width 90 height 17
